Goal: Check status: Check status

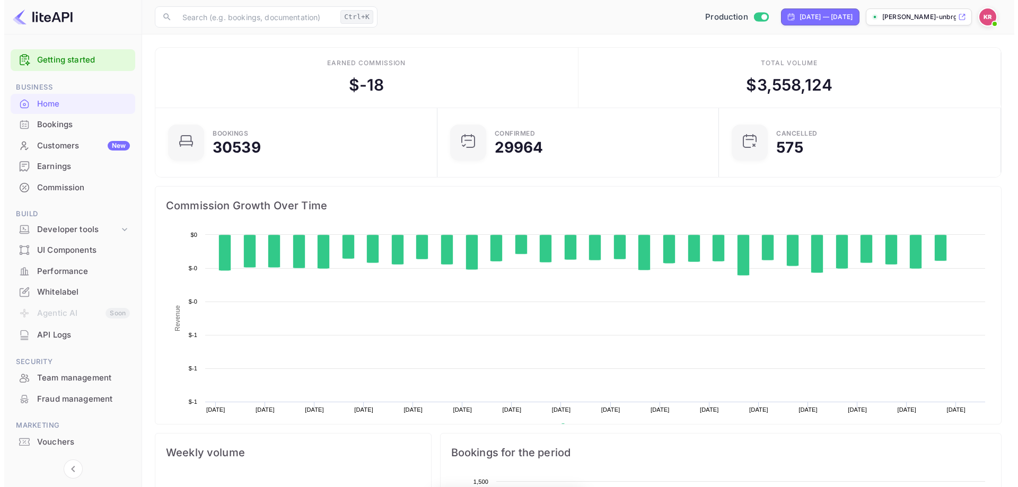
scroll to position [164, 267]
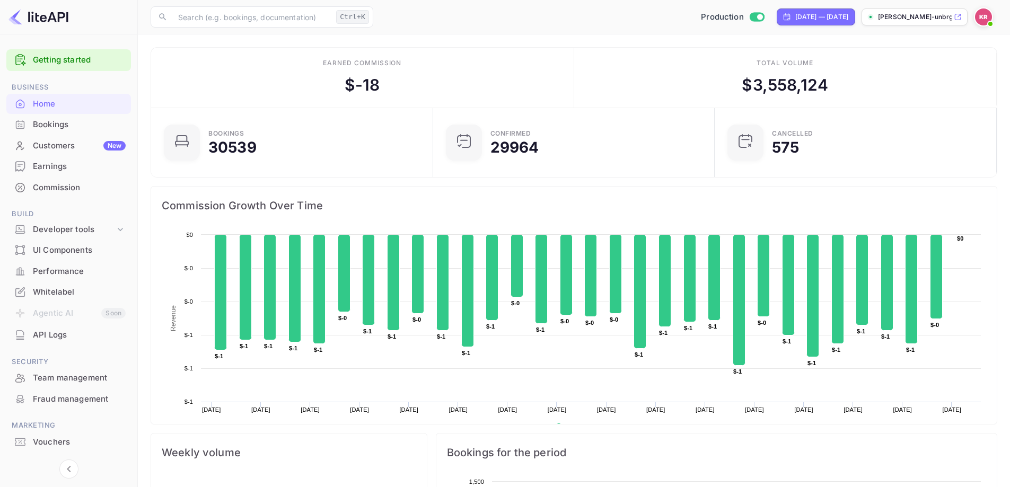
click at [43, 123] on div "Bookings" at bounding box center [79, 125] width 93 height 12
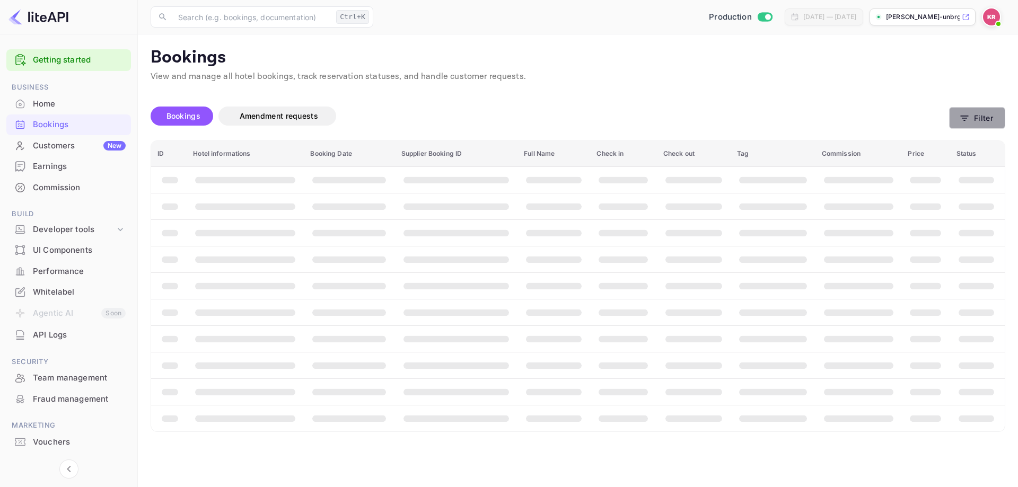
click at [979, 125] on button "Filter" at bounding box center [977, 118] width 56 height 22
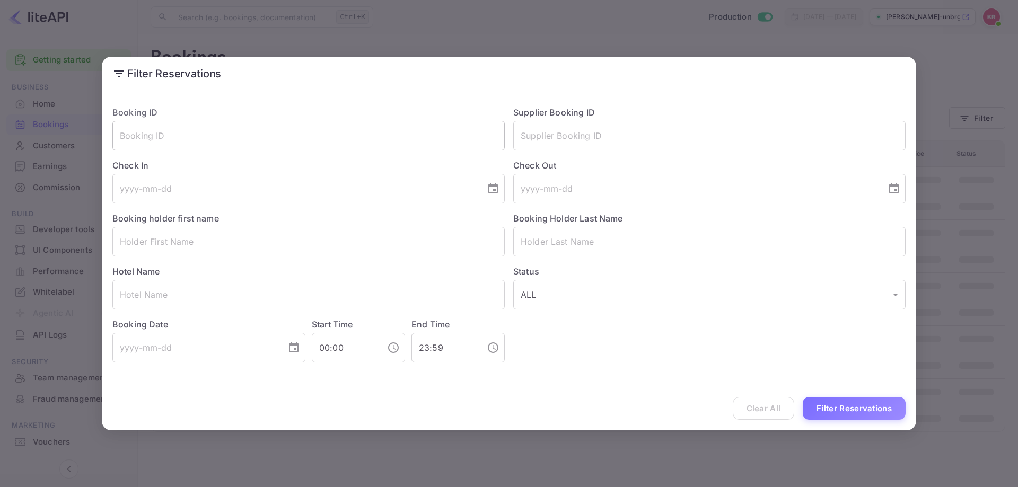
click at [414, 144] on input "text" at bounding box center [308, 136] width 392 height 30
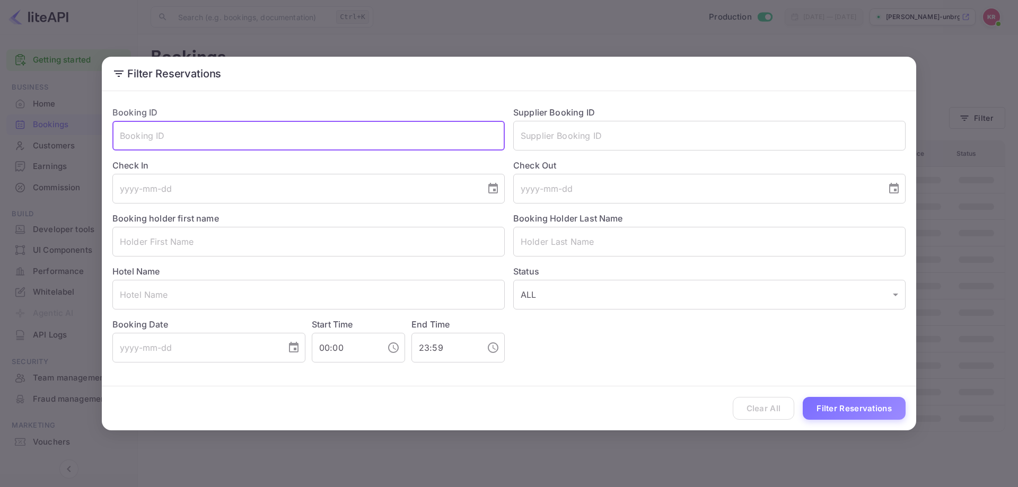
paste input "Fx7QQvV2v"
type input "Fx7QQvV2v"
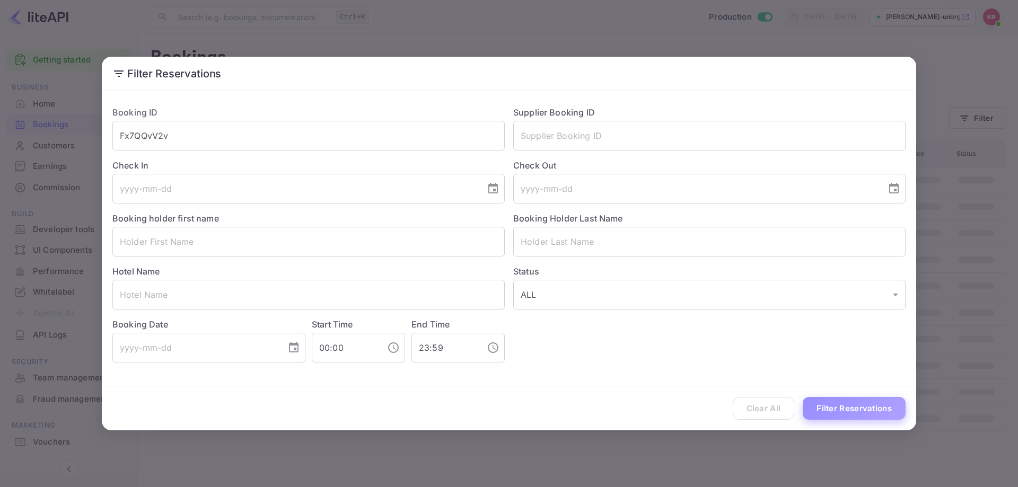
click at [865, 419] on button "Filter Reservations" at bounding box center [854, 408] width 103 height 23
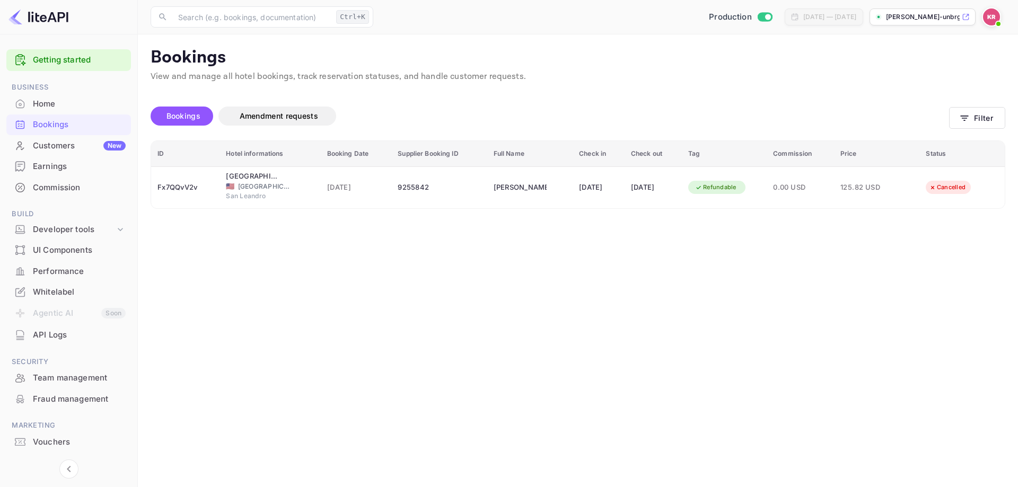
click at [933, 272] on main "Bookings View and manage all hotel bookings, track reservation statuses, and ha…" at bounding box center [578, 260] width 880 height 453
